Goal: Task Accomplishment & Management: Manage account settings

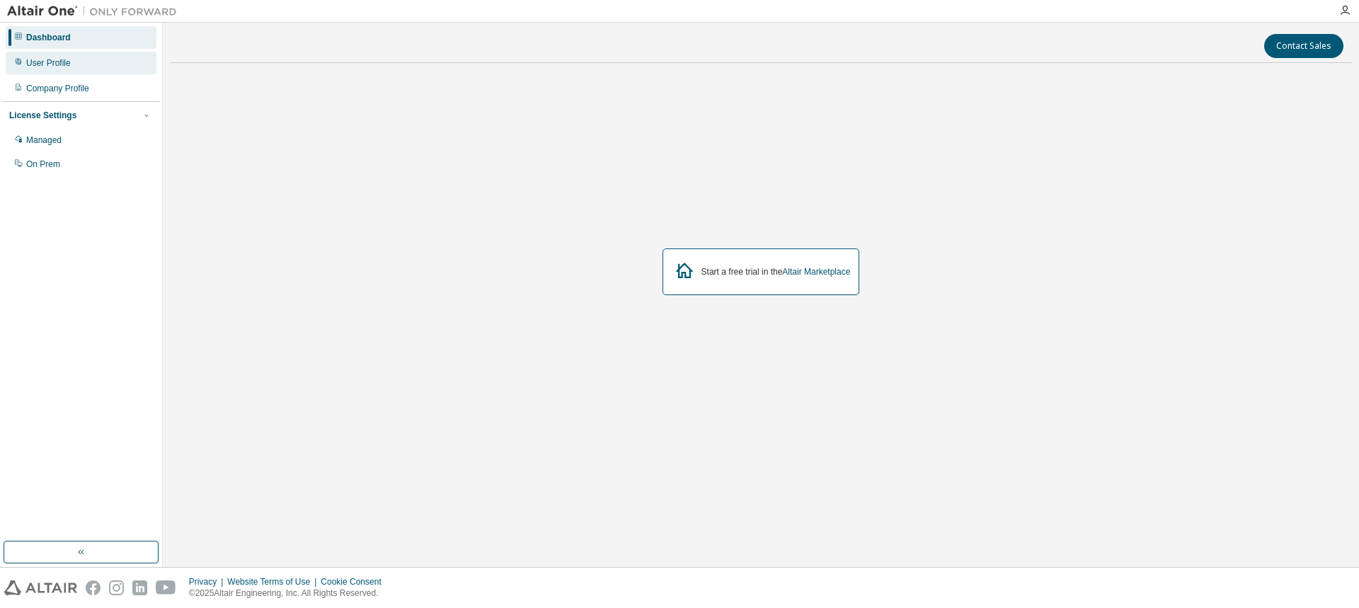
click at [54, 69] on div "User Profile" at bounding box center [81, 63] width 151 height 23
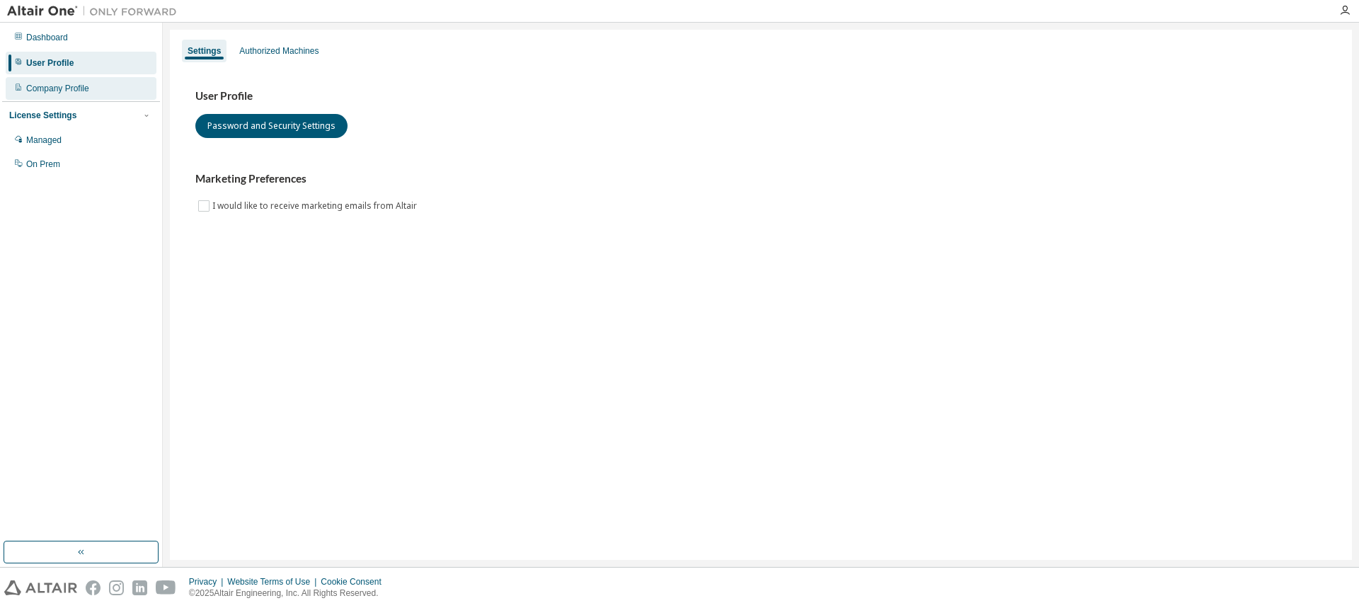
click at [55, 88] on div "Company Profile" at bounding box center [57, 88] width 63 height 11
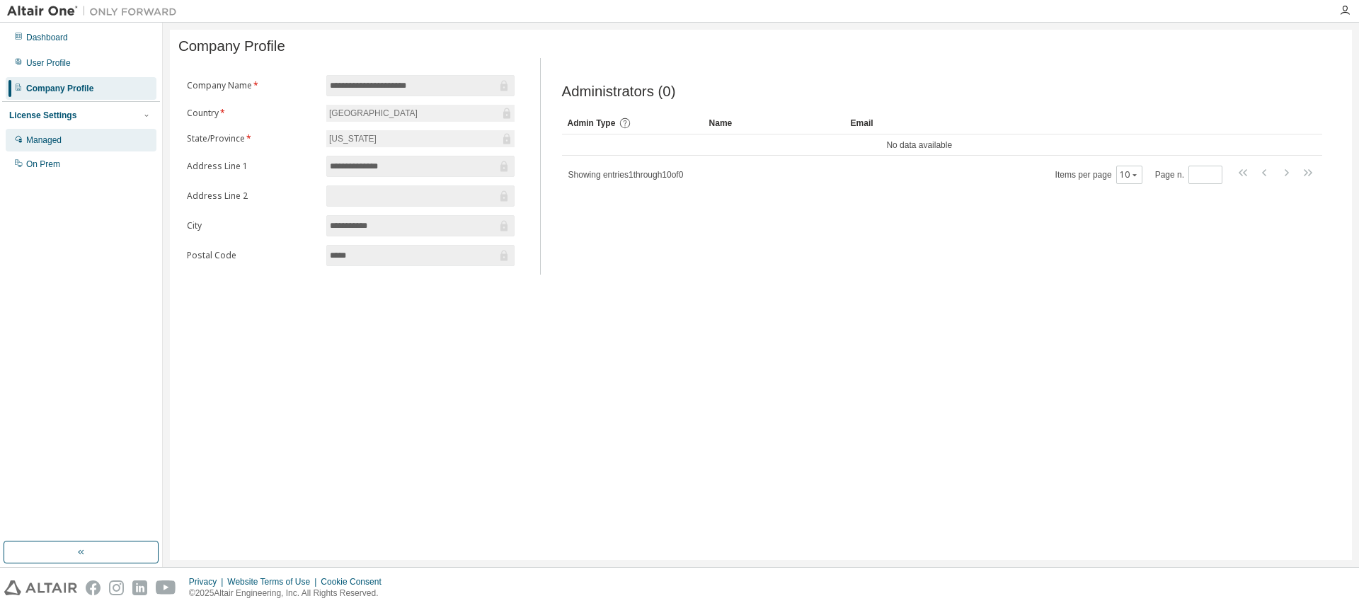
click at [57, 137] on div "Managed" at bounding box center [43, 139] width 35 height 11
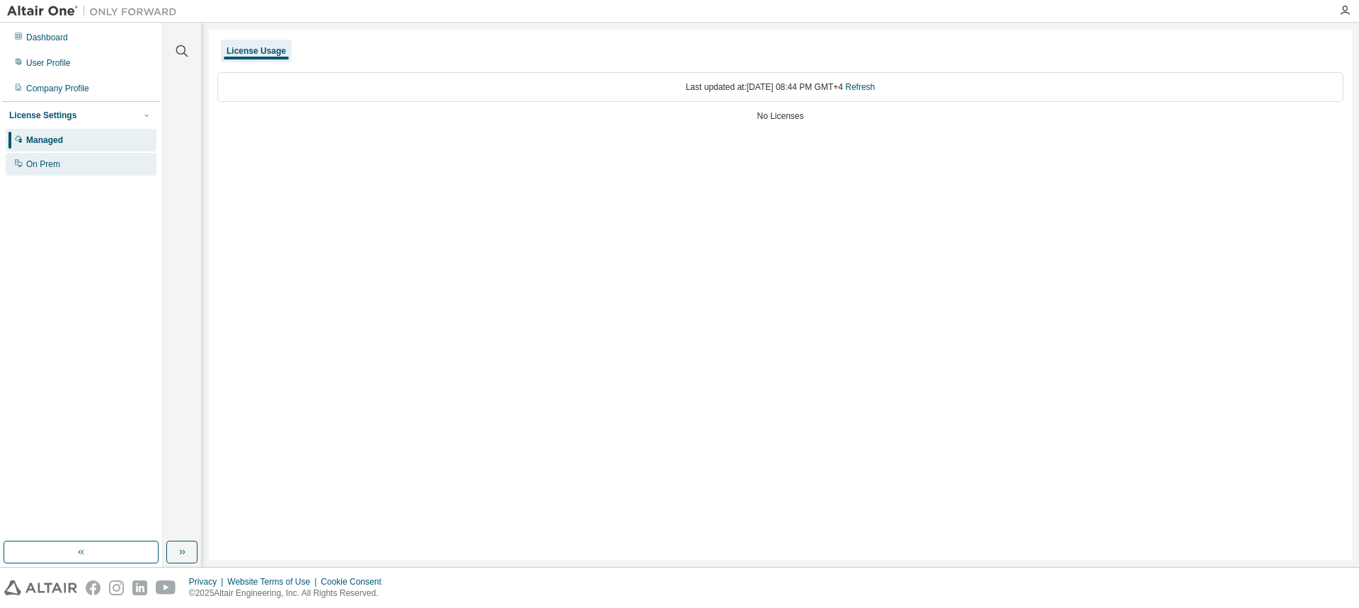
click at [75, 157] on div "On Prem" at bounding box center [81, 164] width 151 height 23
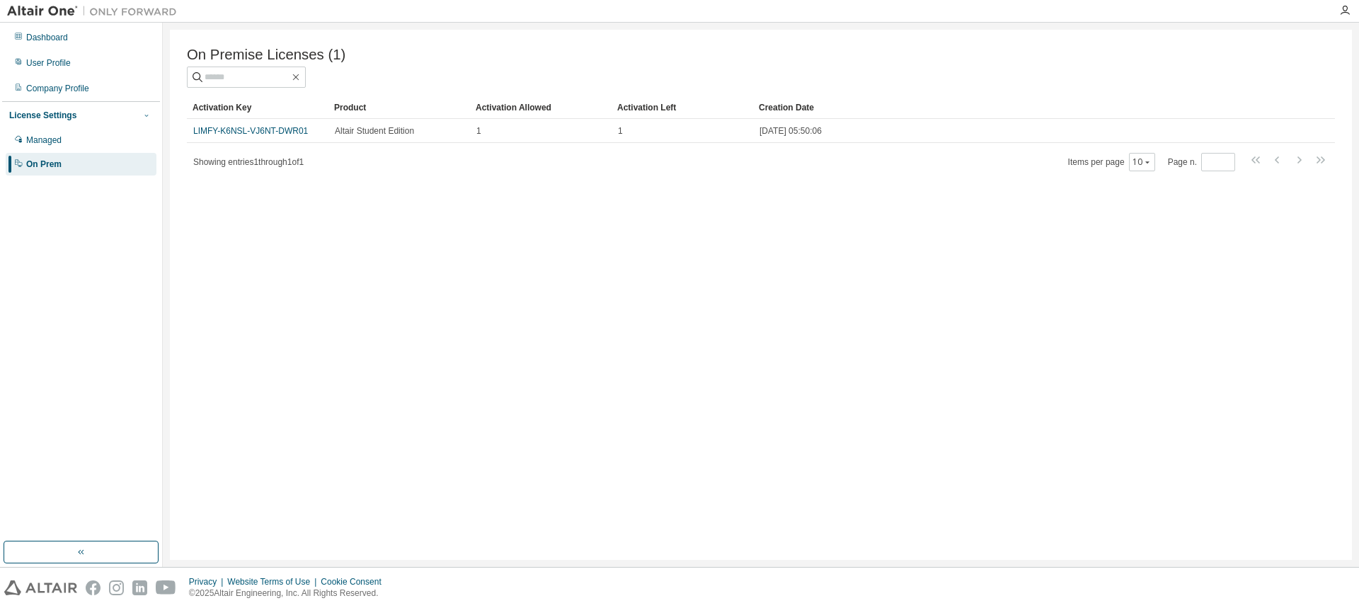
click at [150, 115] on icon "button" at bounding box center [146, 115] width 8 height 8
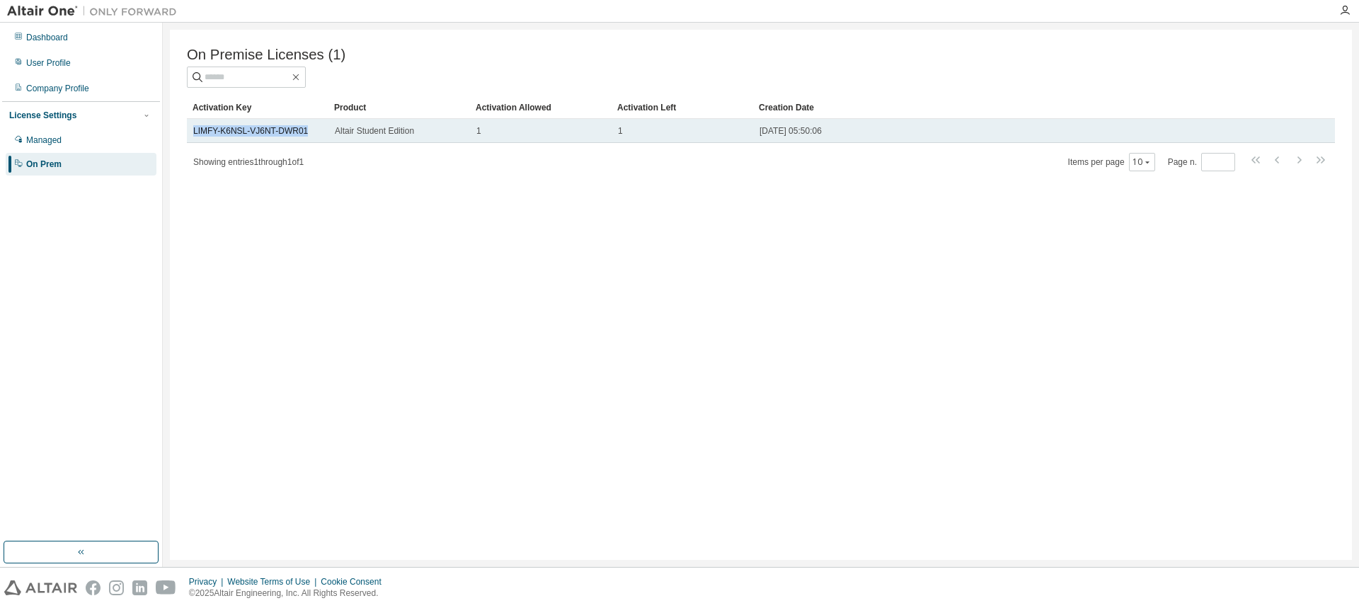
drag, startPoint x: 308, startPoint y: 134, endPoint x: 190, endPoint y: 137, distance: 118.2
click at [190, 137] on td "LIMFY-K6NSL-VJ6NT-DWR01" at bounding box center [258, 131] width 142 height 24
copy link "LIMFY-K6NSL-VJ6NT-DWR01"
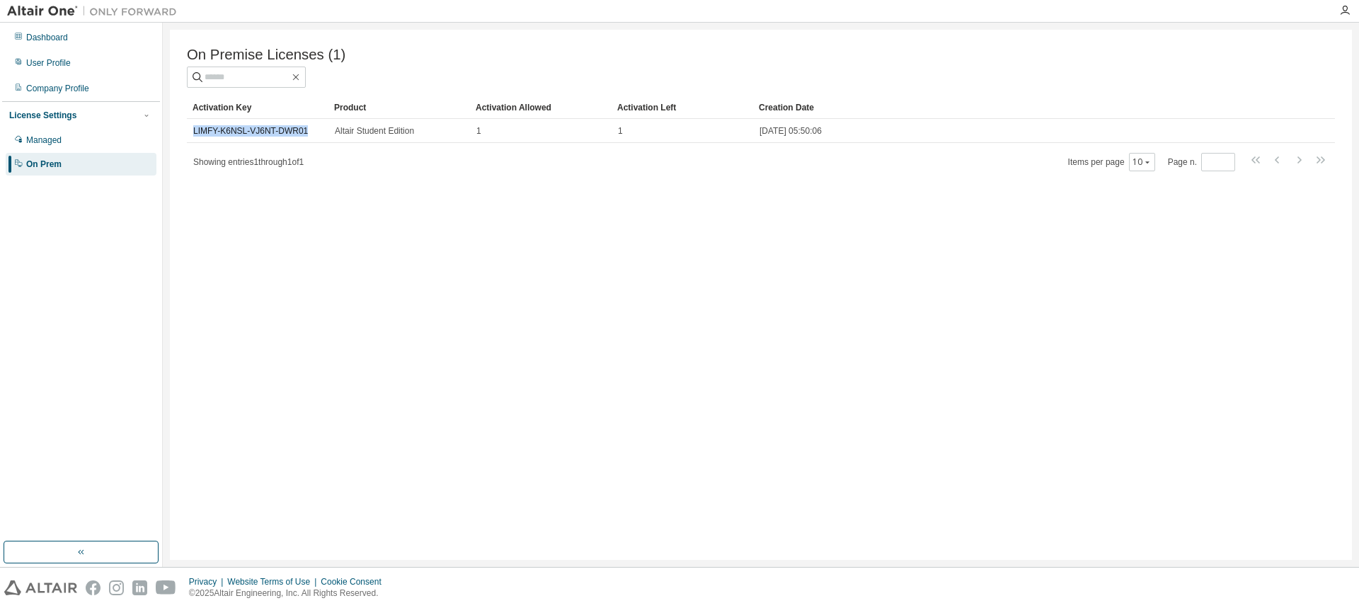
click at [21, 8] on img at bounding box center [95, 11] width 177 height 14
click at [71, 33] on div "Dashboard" at bounding box center [81, 37] width 151 height 23
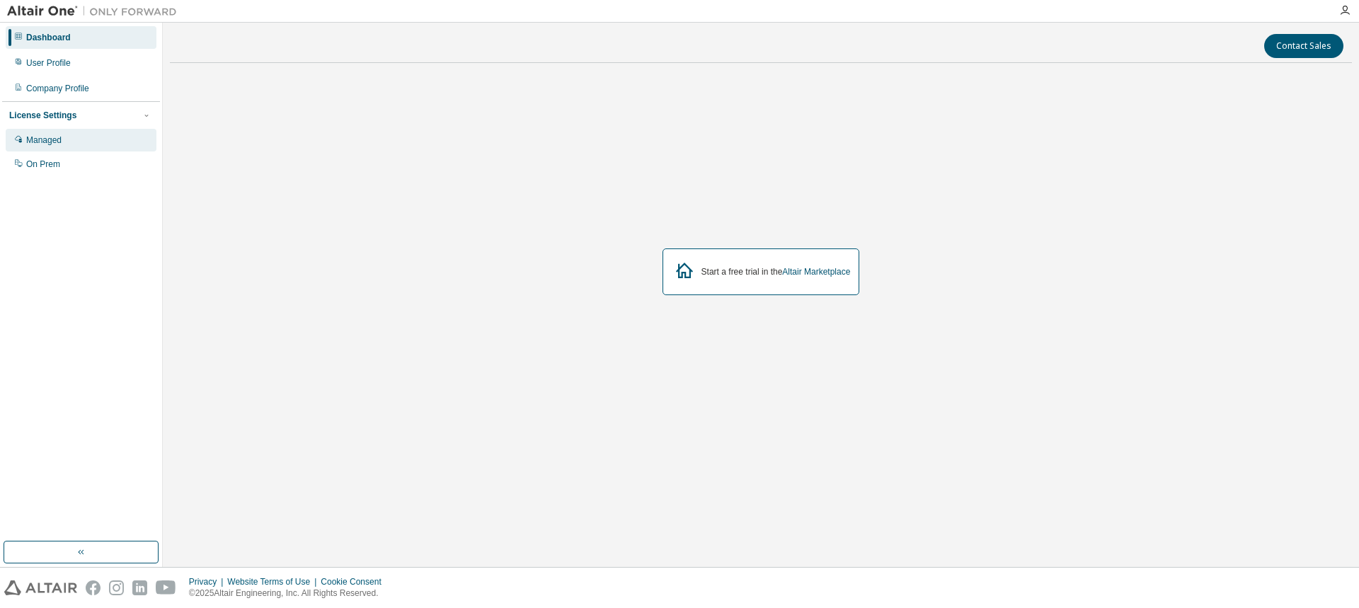
click at [76, 132] on div "Managed" at bounding box center [81, 140] width 151 height 23
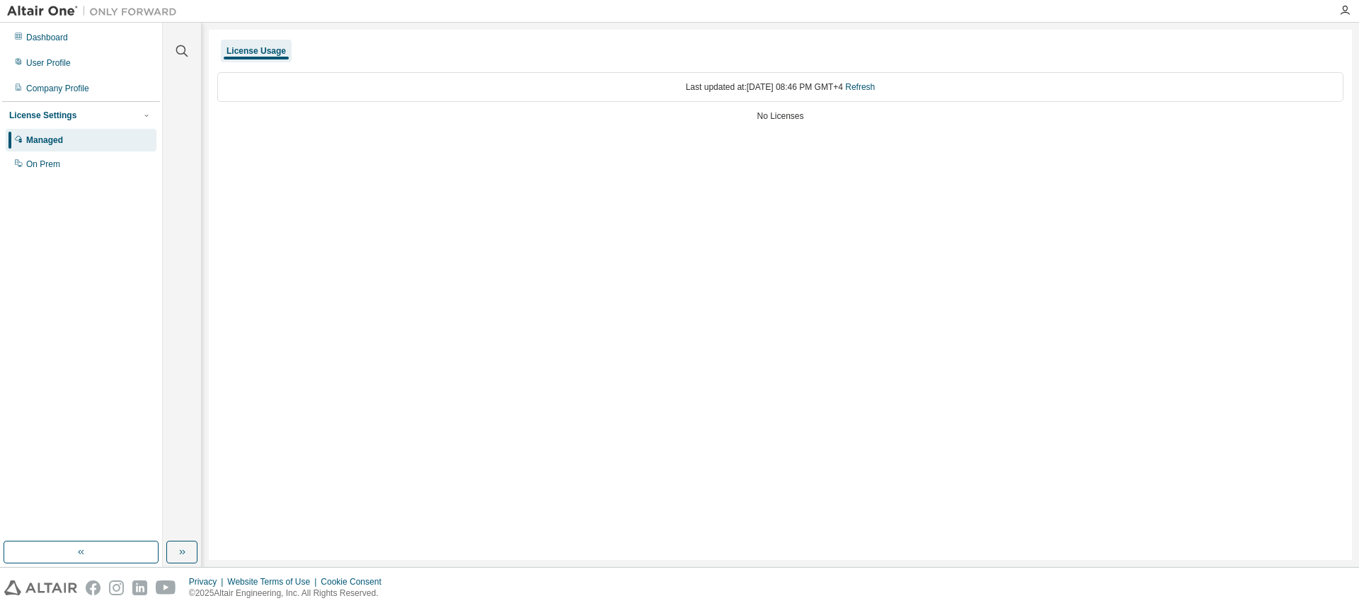
click at [134, 115] on div "License Settings" at bounding box center [81, 115] width 144 height 13
click at [67, 163] on div "On Prem" at bounding box center [81, 164] width 151 height 23
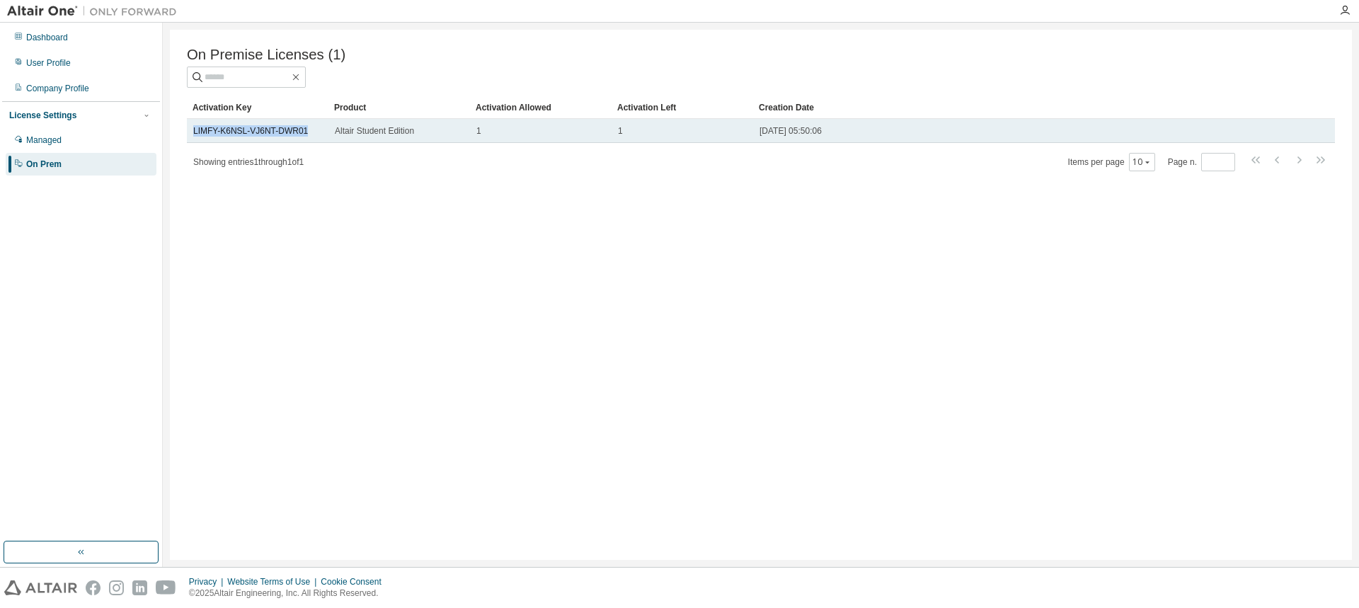
drag, startPoint x: 310, startPoint y: 133, endPoint x: 188, endPoint y: 127, distance: 122.6
click at [188, 127] on td "LIMFY-K6NSL-VJ6NT-DWR01" at bounding box center [258, 131] width 142 height 24
copy link "LIMFY-K6NSL-VJ6NT-DWR01"
